Goal: Task Accomplishment & Management: Complete application form

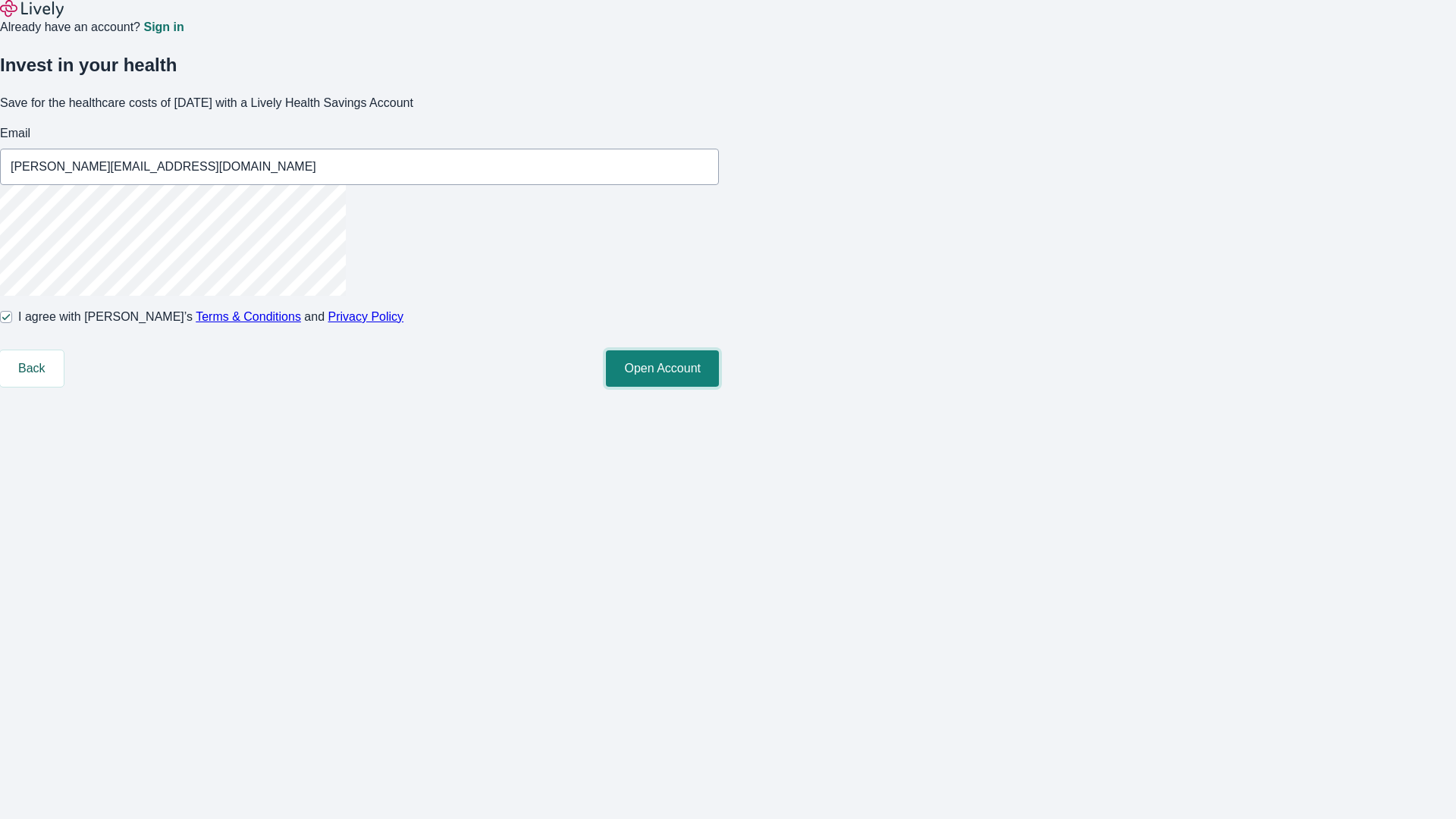
click at [719, 387] on button "Open Account" at bounding box center [663, 369] width 113 height 36
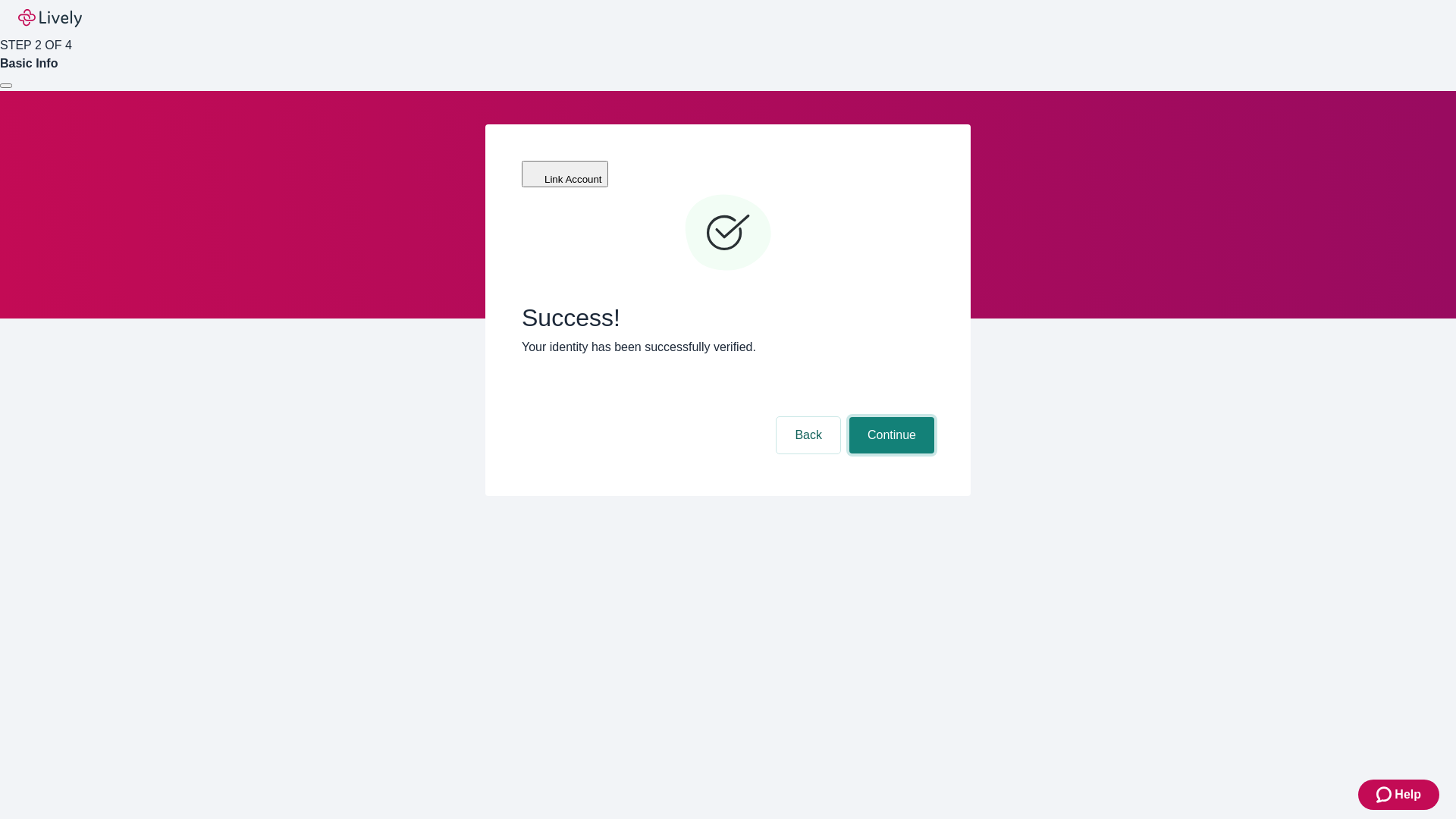
click at [890, 417] on button "Continue" at bounding box center [892, 435] width 85 height 36
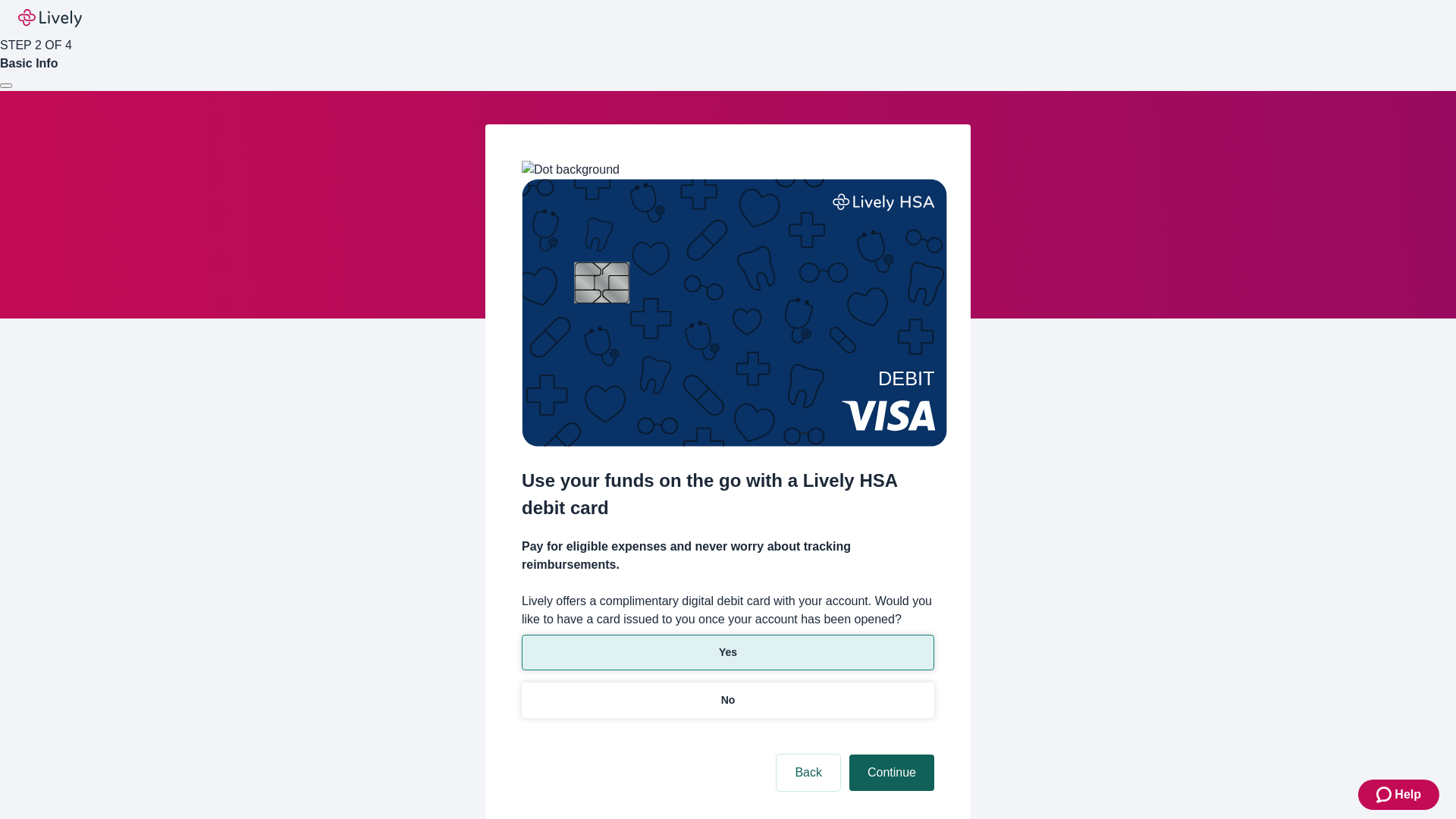
click at [727, 692] on p "No" at bounding box center [729, 700] width 14 height 16
click at [890, 755] on button "Continue" at bounding box center [892, 773] width 85 height 36
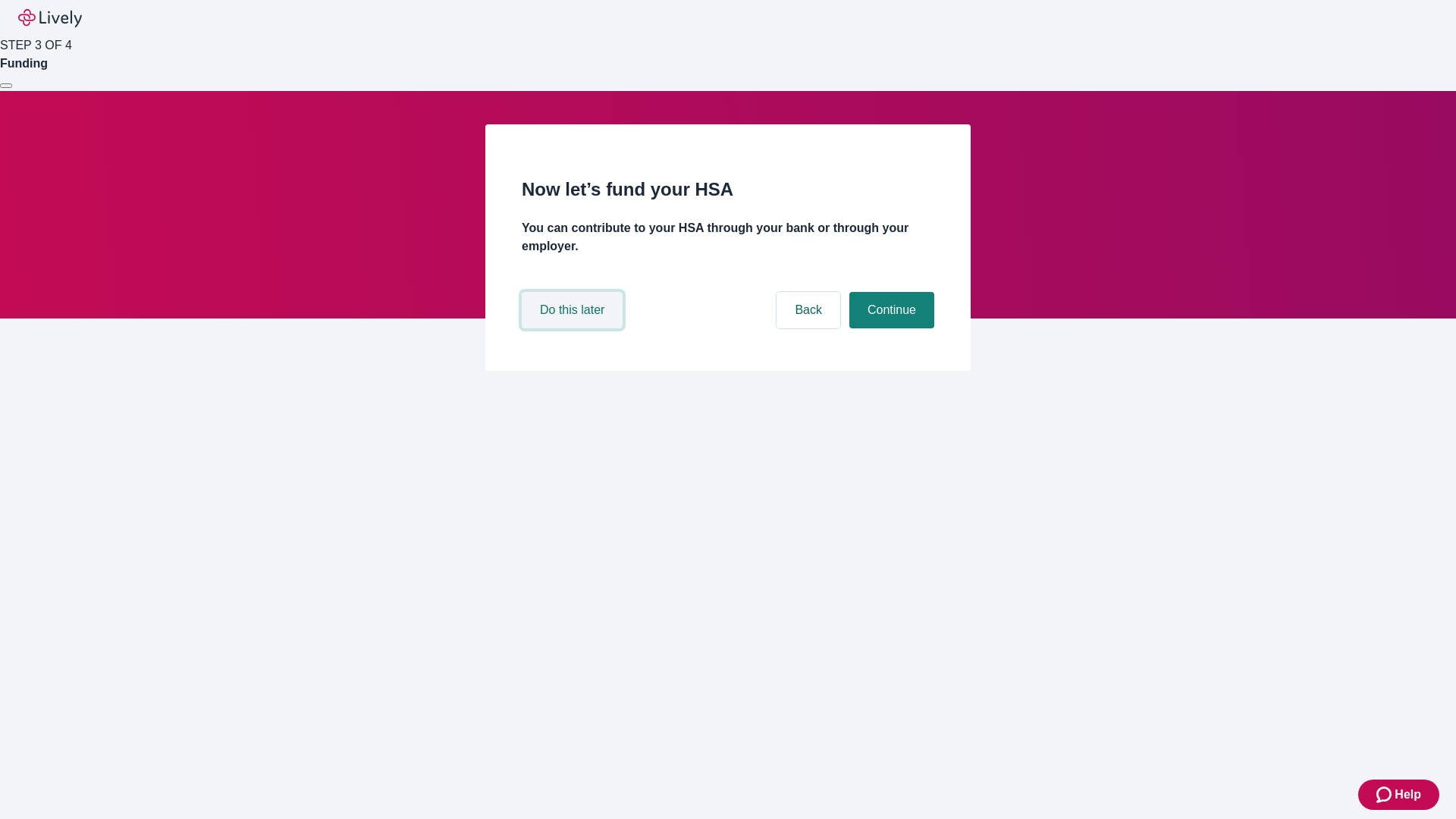
click at [574, 329] on button "Do this later" at bounding box center [572, 310] width 101 height 36
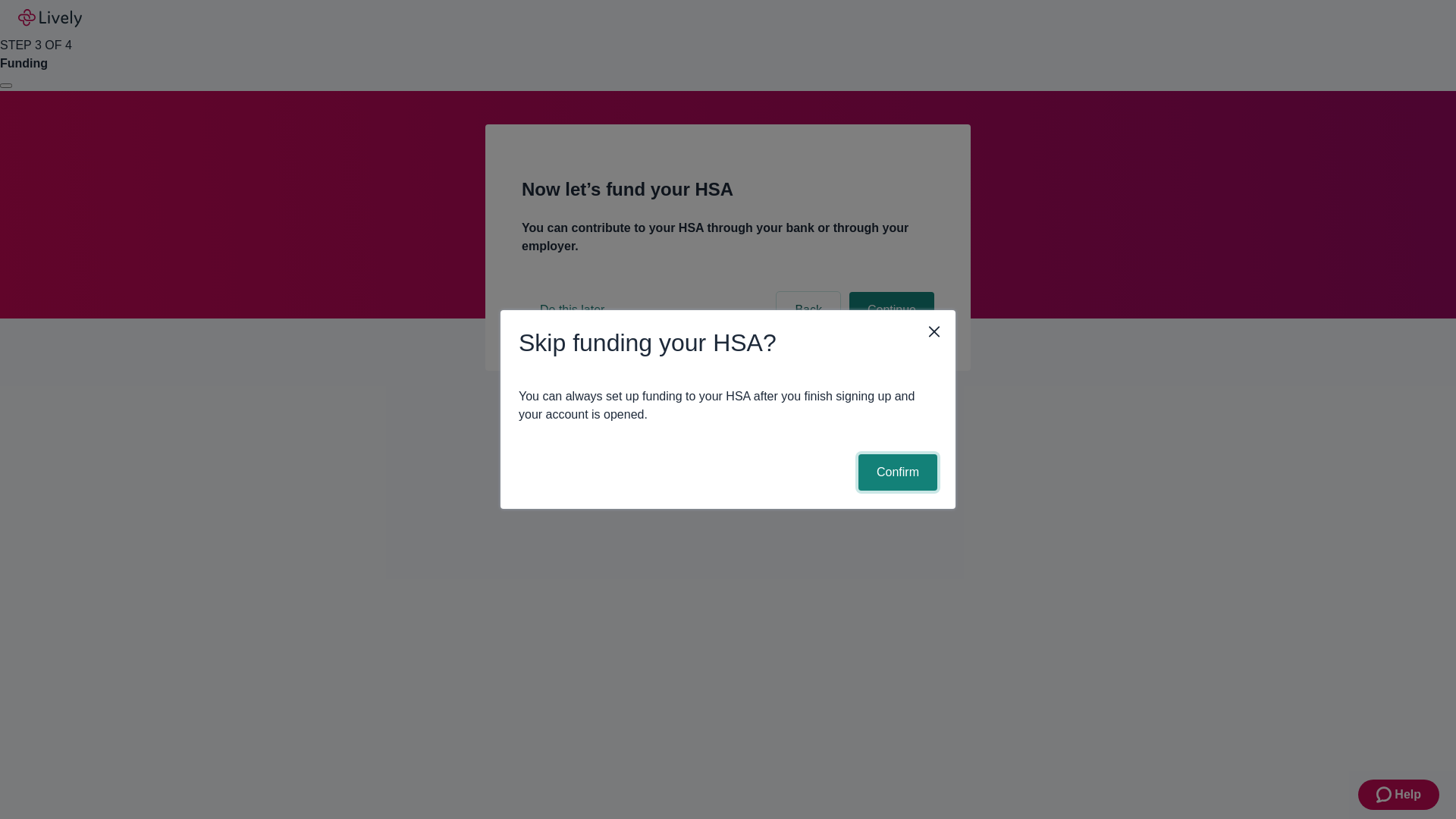
click at [895, 472] on button "Confirm" at bounding box center [898, 472] width 79 height 36
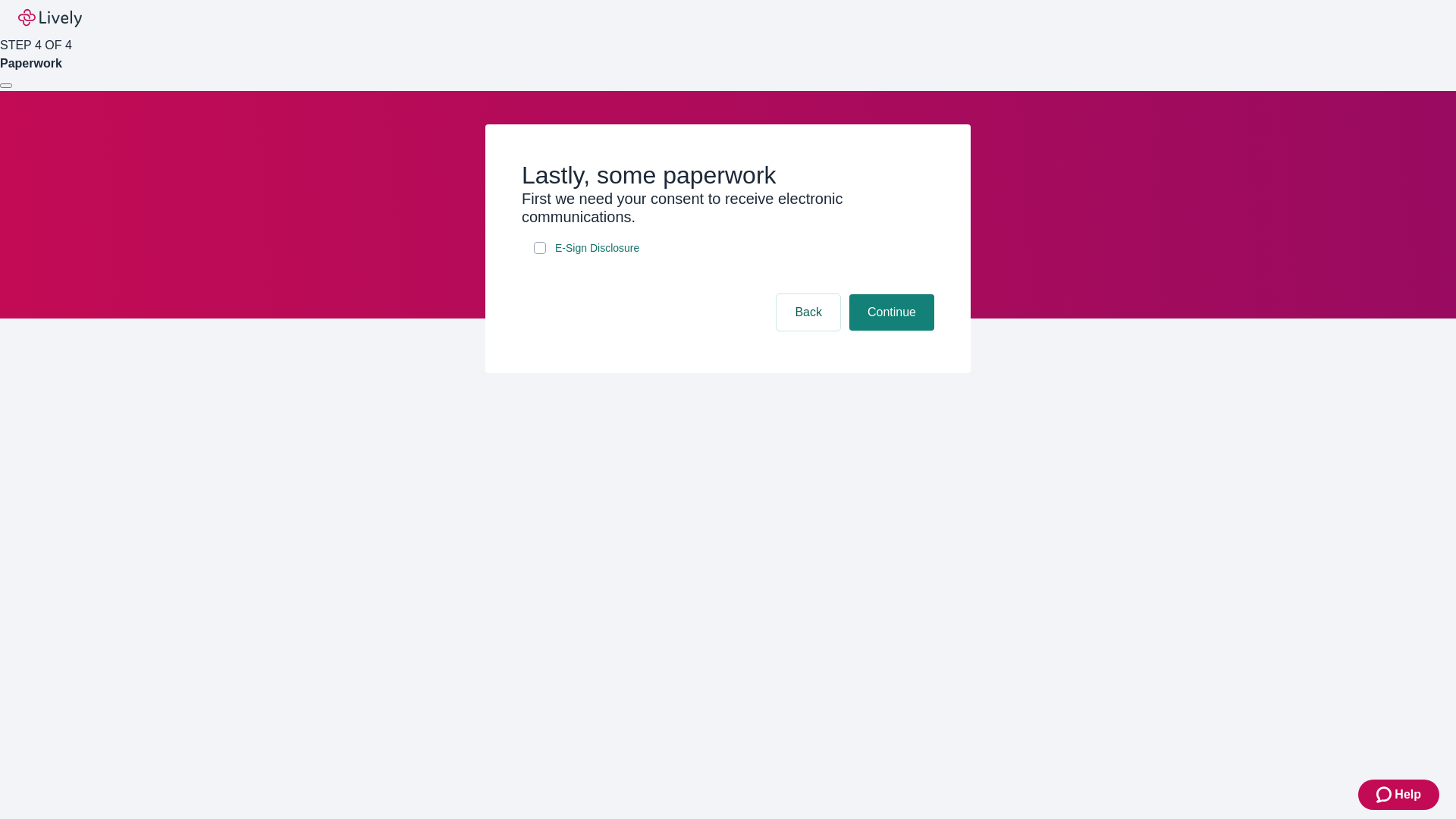
click at [540, 254] on input "E-Sign Disclosure" at bounding box center [539, 248] width 12 height 12
checkbox input "true"
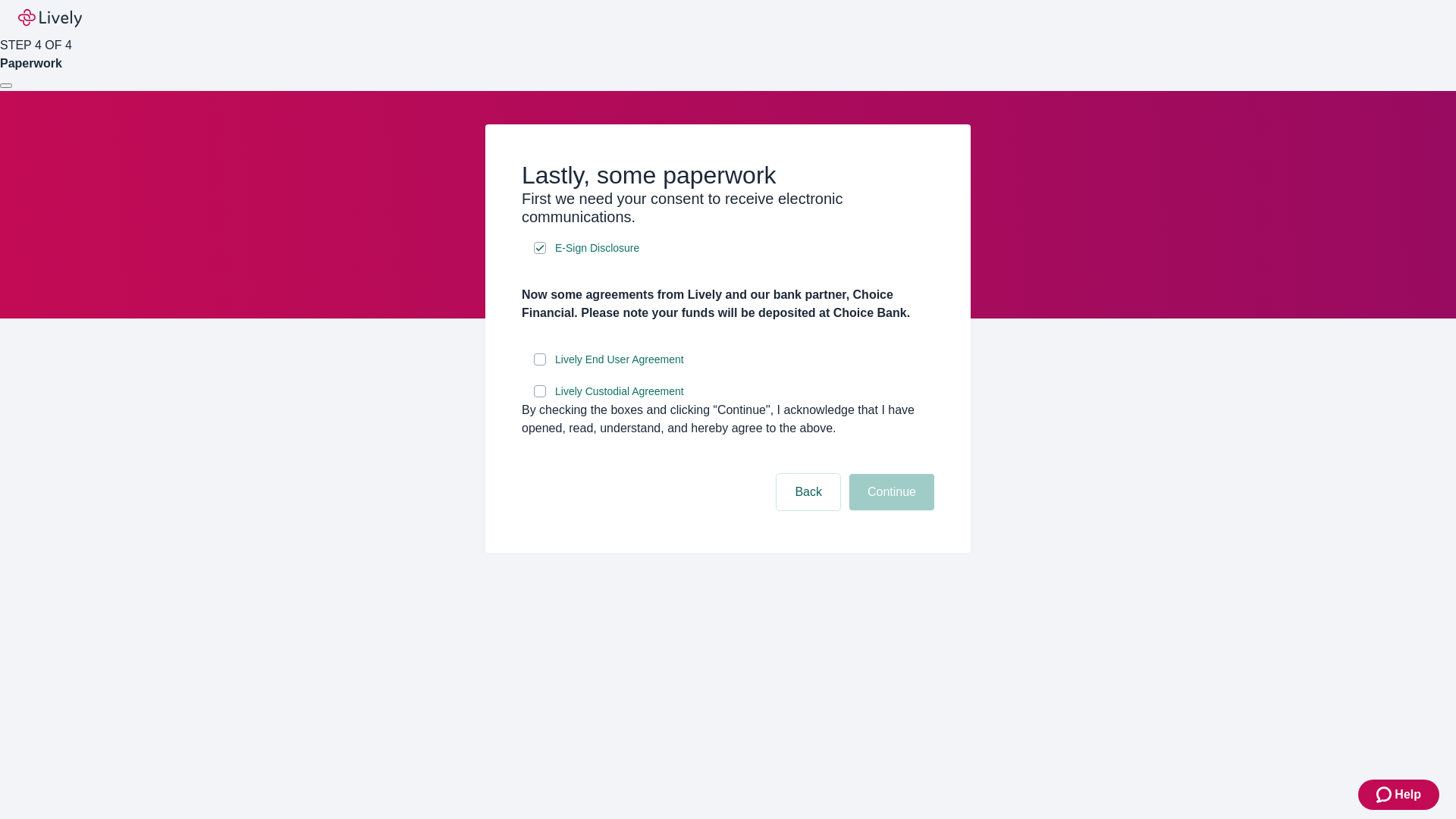
click at [540, 365] on input "Lively End User Agreement" at bounding box center [539, 359] width 12 height 12
checkbox input "true"
click at [540, 398] on input "Lively Custodial Agreement" at bounding box center [539, 391] width 12 height 12
checkbox input "true"
click at [890, 510] on button "Continue" at bounding box center [892, 492] width 85 height 36
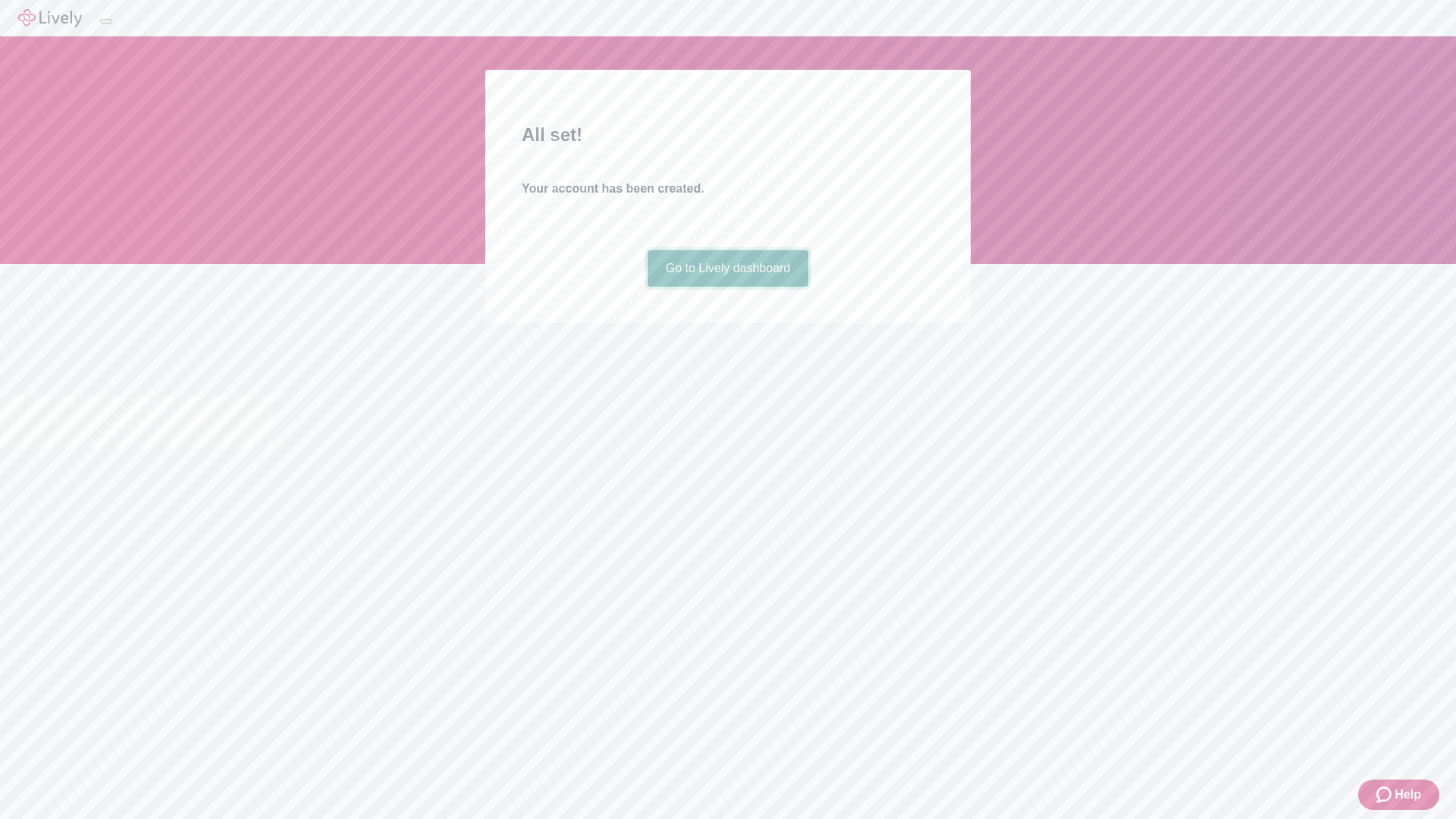
click at [727, 287] on link "Go to Lively dashboard" at bounding box center [729, 268] width 162 height 36
